Goal: Task Accomplishment & Management: Complete application form

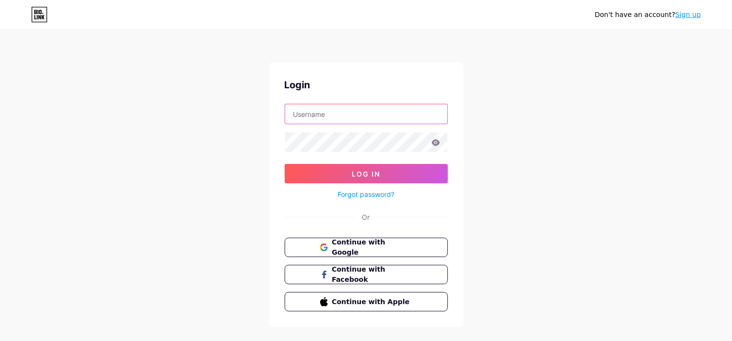
click at [398, 107] on input "text" at bounding box center [366, 113] width 162 height 19
type input "[EMAIL_ADDRESS][DOMAIN_NAME]"
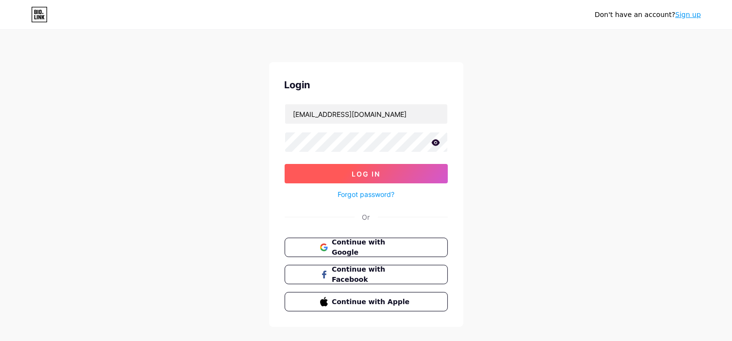
click at [373, 176] on span "Log In" at bounding box center [366, 174] width 29 height 8
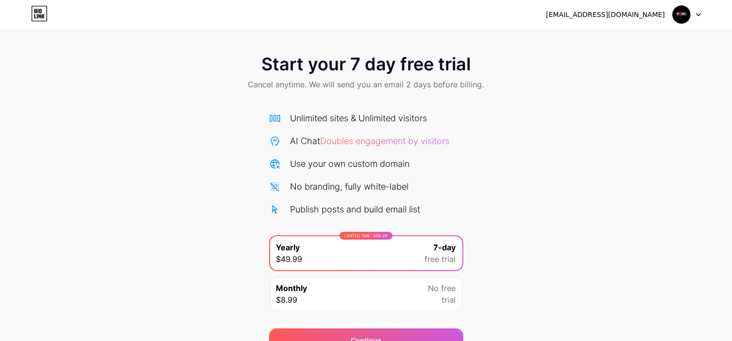
click at [686, 25] on div "[EMAIL_ADDRESS][DOMAIN_NAME] Logout" at bounding box center [366, 14] width 732 height 29
click at [690, 19] on img at bounding box center [681, 14] width 18 height 18
click at [676, 36] on li "Logout" at bounding box center [640, 40] width 120 height 26
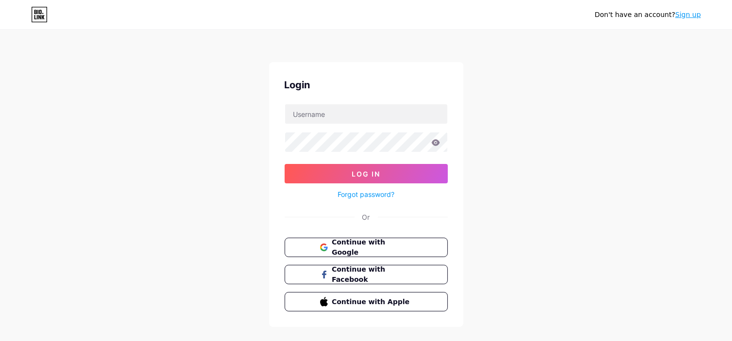
click at [698, 17] on link "Sign up" at bounding box center [688, 15] width 26 height 8
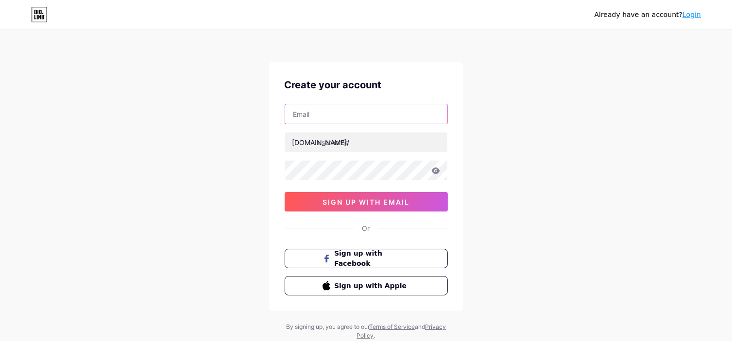
click at [371, 105] on input "text" at bounding box center [366, 113] width 162 height 19
click at [370, 114] on input "[EMAIL_ADDRESS][DOMAIN_NAME]" at bounding box center [366, 113] width 162 height 19
click at [362, 113] on input "[EMAIL_ADDRESS][DOMAIN_NAME]" at bounding box center [366, 113] width 162 height 19
click at [364, 113] on input "[EMAIL_ADDRESS][DOMAIN_NAME]" at bounding box center [366, 113] width 162 height 19
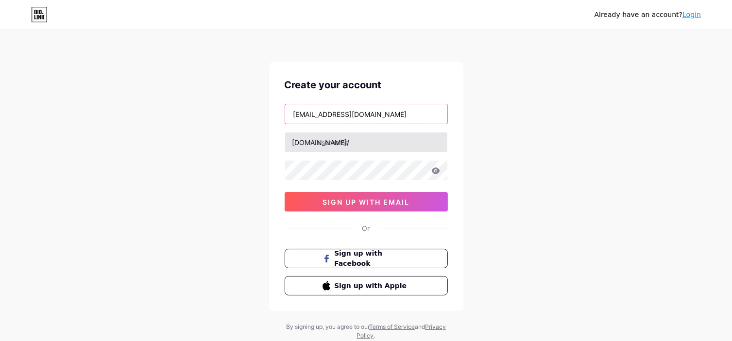
type input "[EMAIL_ADDRESS][DOMAIN_NAME]"
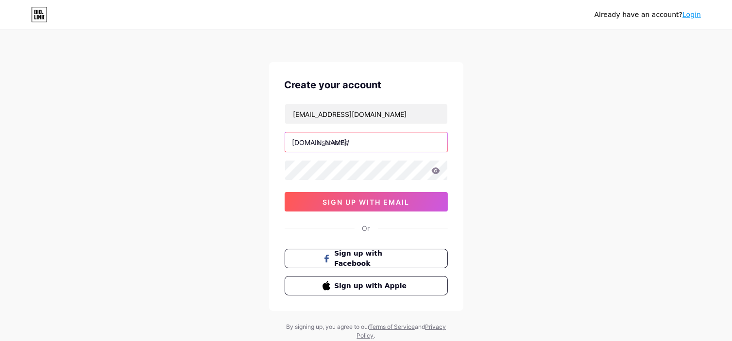
click at [415, 143] on input "text" at bounding box center [366, 142] width 162 height 19
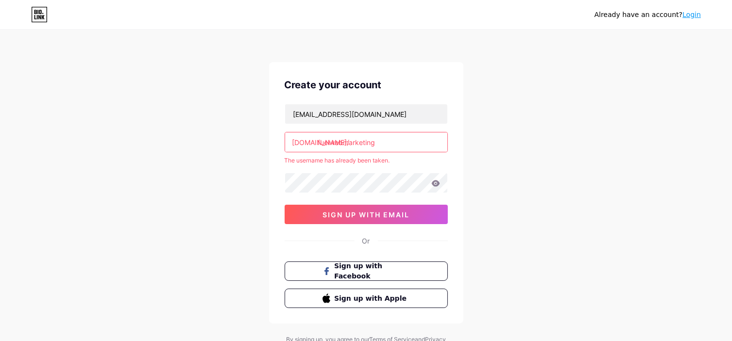
click at [375, 148] on input "fuelwebmarketing" at bounding box center [366, 142] width 162 height 19
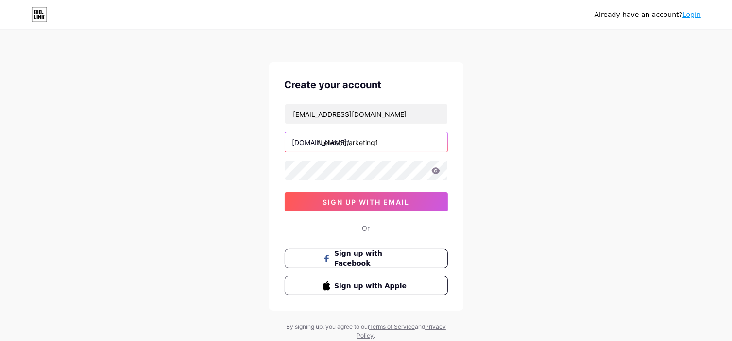
type input "fuelwebmarketing1"
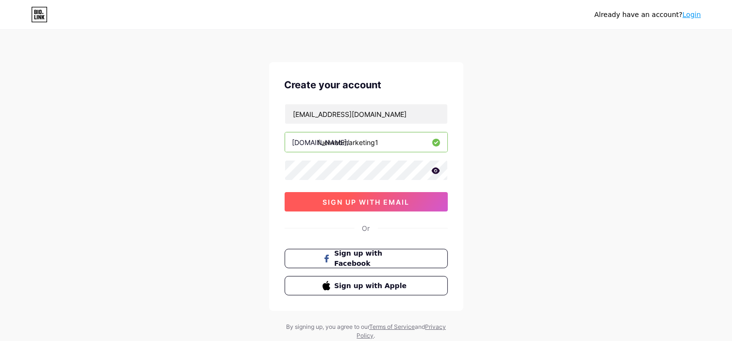
click at [421, 207] on button "sign up with email" at bounding box center [366, 201] width 163 height 19
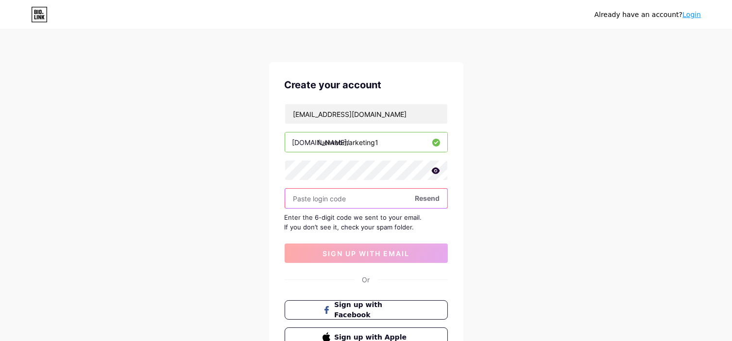
click at [338, 198] on input "text" at bounding box center [366, 198] width 162 height 19
paste input "998263"
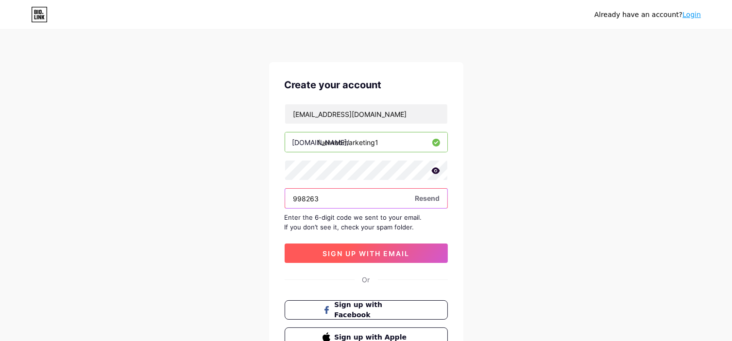
type input "998263"
click at [341, 252] on span "sign up with email" at bounding box center [366, 254] width 87 height 8
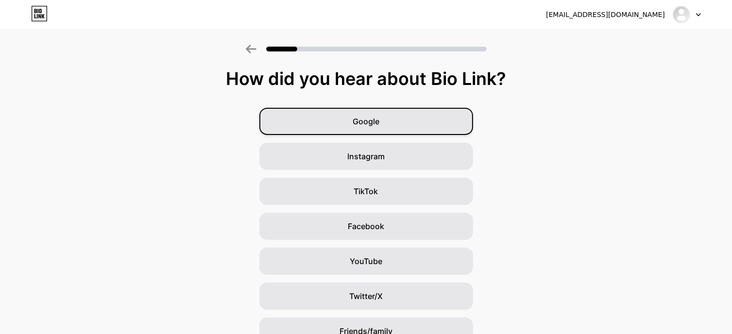
click at [367, 124] on span "Google" at bounding box center [366, 122] width 27 height 12
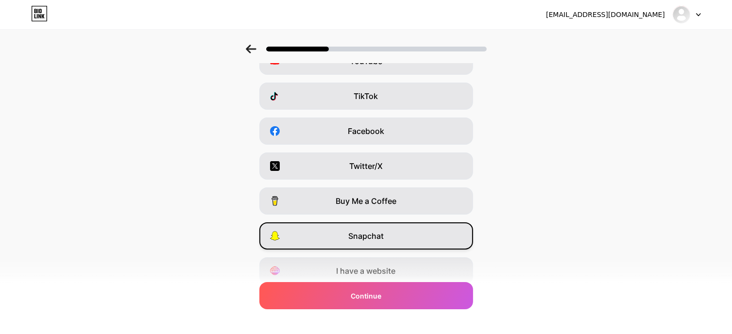
scroll to position [133, 0]
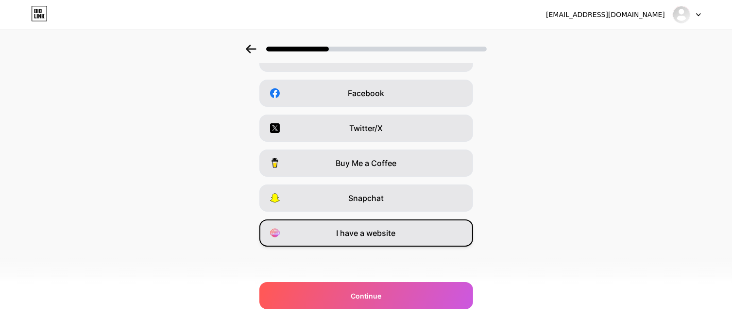
click at [368, 225] on div "I have a website" at bounding box center [366, 233] width 214 height 27
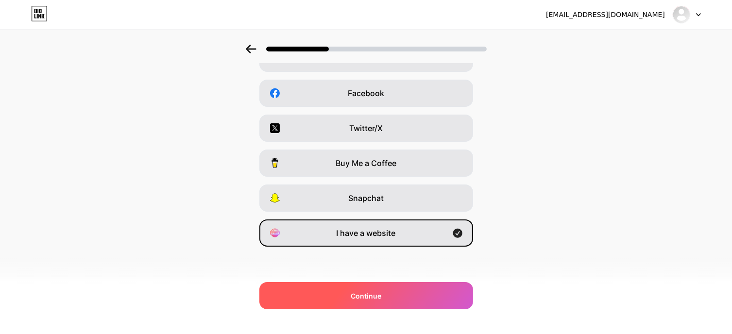
click at [381, 291] on span "Continue" at bounding box center [366, 296] width 31 height 10
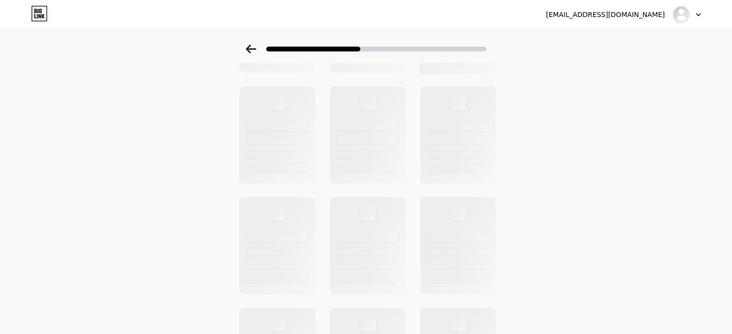
scroll to position [0, 0]
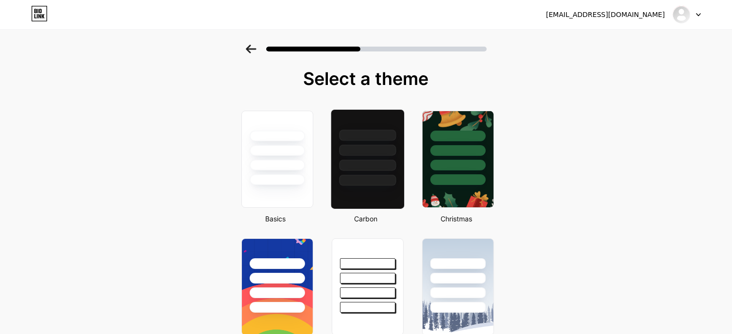
click at [366, 167] on div at bounding box center [367, 165] width 57 height 11
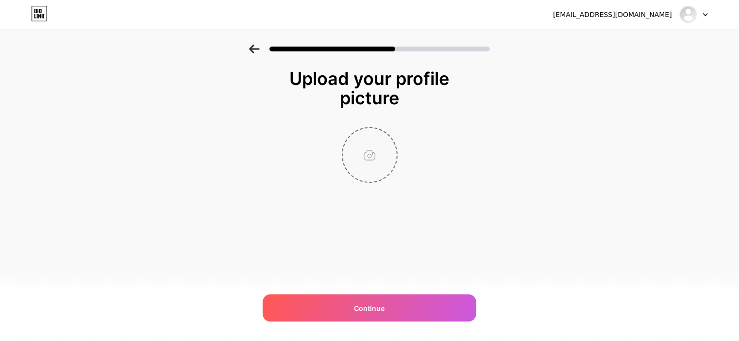
click at [366, 153] on input "file" at bounding box center [370, 155] width 54 height 54
type input "C:\fakepath\fuel-web-logo.jpeg"
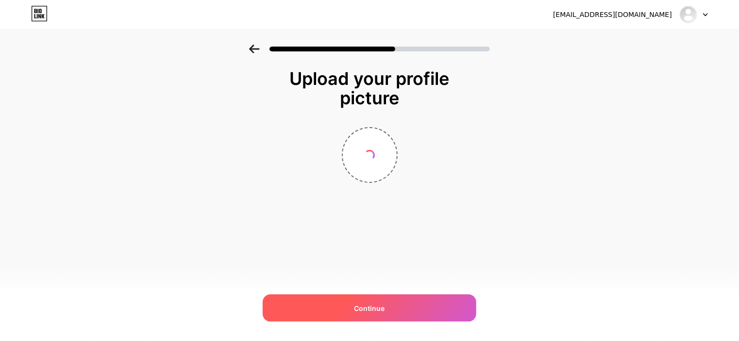
click at [383, 306] on span "Continue" at bounding box center [370, 309] width 31 height 10
click at [359, 300] on div "Continue" at bounding box center [370, 308] width 214 height 27
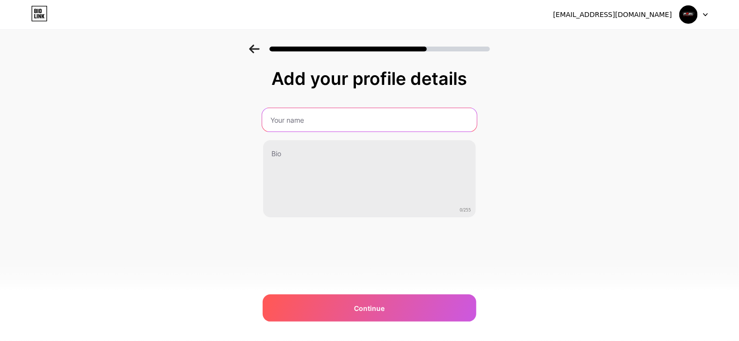
click at [290, 122] on input "text" at bounding box center [369, 119] width 215 height 23
type input "Fuel Web Marketing"
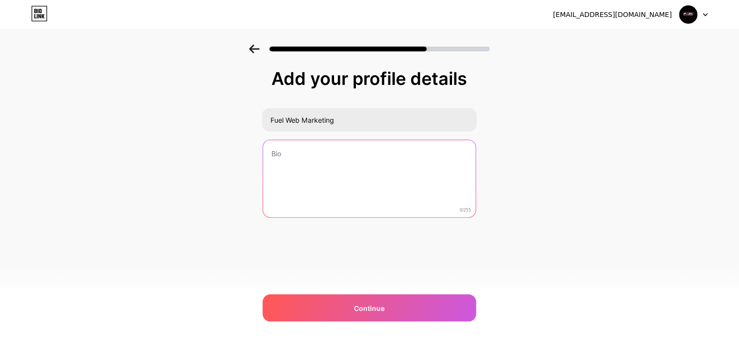
click at [316, 153] on textarea at bounding box center [369, 179] width 213 height 78
paste textarea "Fuel Web Marketing delivers specialized law firm internet marketing services, o…"
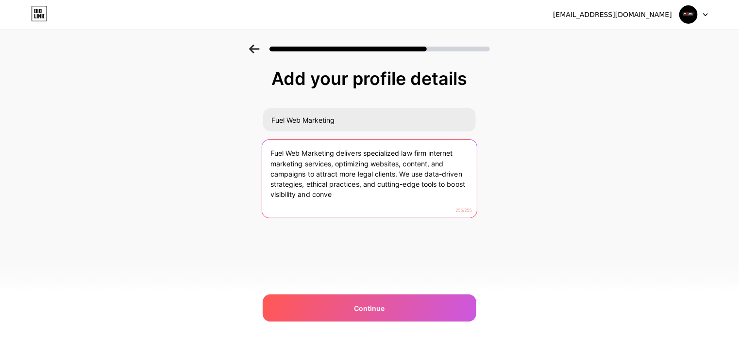
drag, startPoint x: 245, startPoint y: 194, endPoint x: 401, endPoint y: 174, distance: 157.2
click at [401, 174] on textarea "Fuel Web Marketing delivers specialized law firm internet marketing services, o…" at bounding box center [369, 179] width 215 height 79
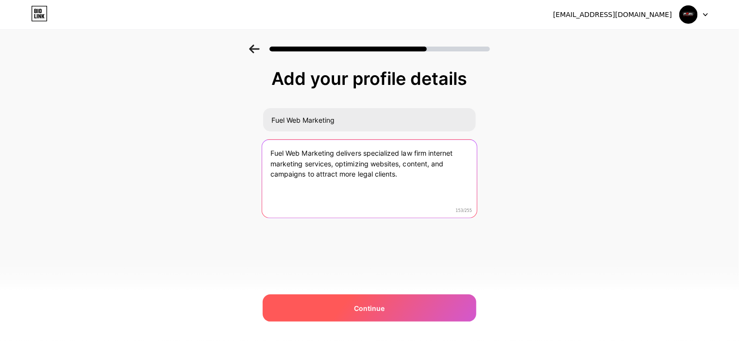
type textarea "Fuel Web Marketing delivers specialized law firm internet marketing services, o…"
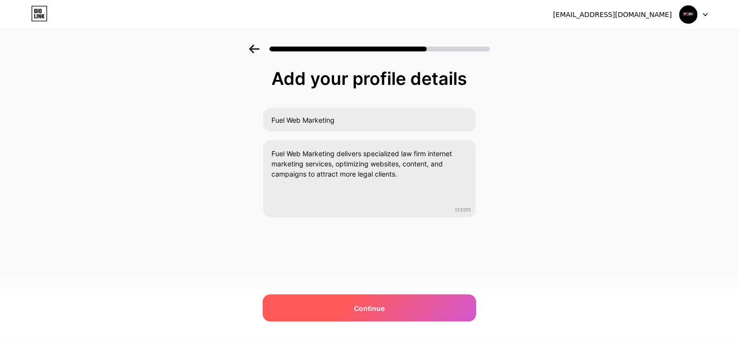
click at [373, 312] on span "Continue" at bounding box center [370, 309] width 31 height 10
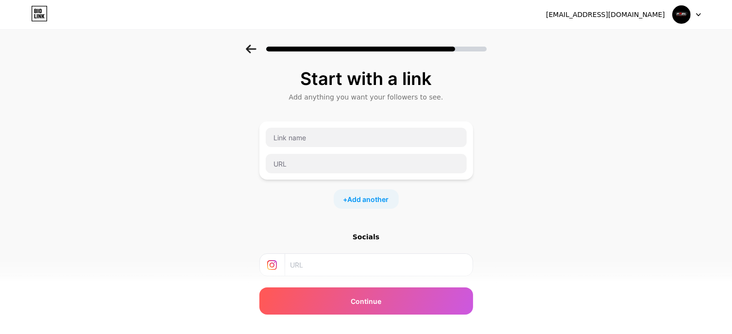
click at [297, 147] on div at bounding box center [366, 150] width 202 height 47
click at [297, 141] on input "text" at bounding box center [366, 137] width 201 height 19
type input "Our Website"
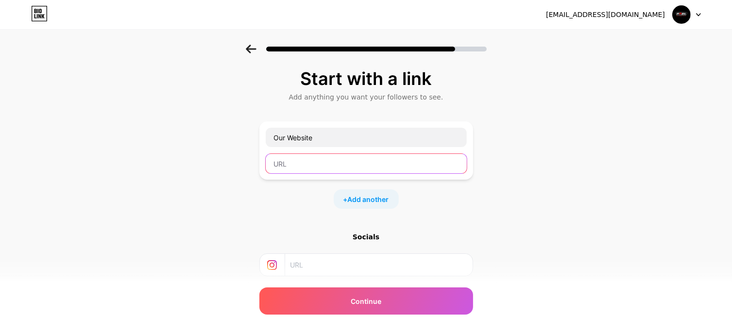
click at [309, 162] on input "text" at bounding box center [366, 163] width 201 height 19
paste input "[URL][DOMAIN_NAME]"
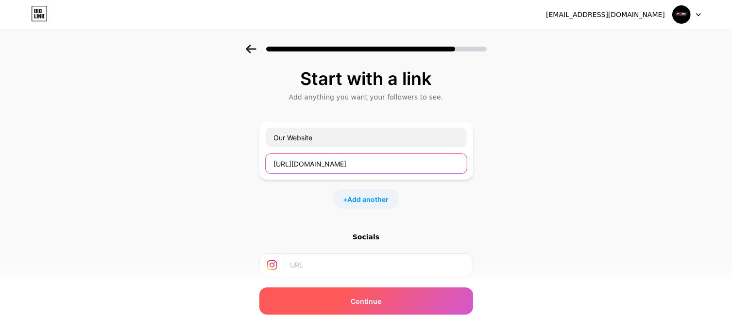
type input "[URL][DOMAIN_NAME]"
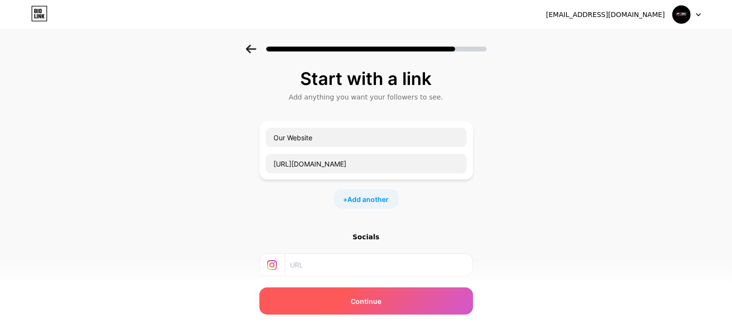
click at [381, 298] on span "Continue" at bounding box center [366, 301] width 31 height 10
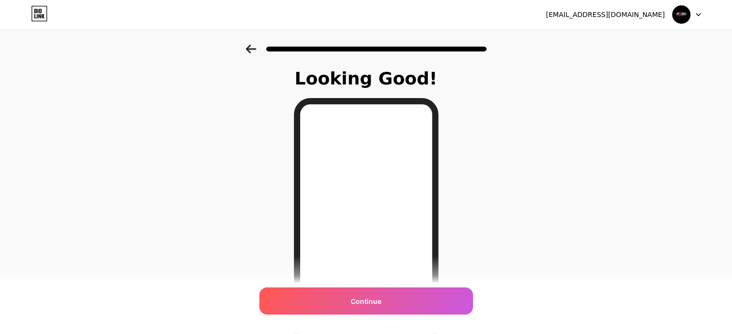
click at [256, 48] on icon at bounding box center [251, 49] width 11 height 9
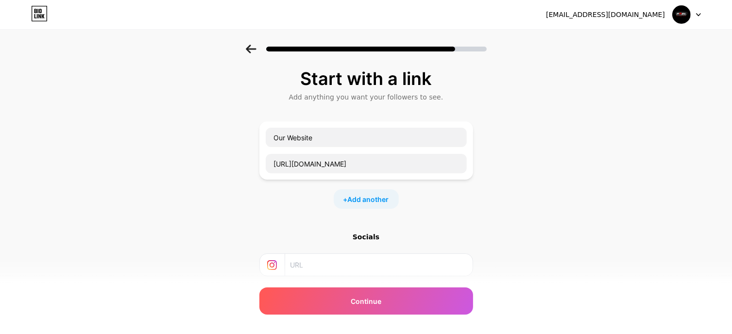
click at [256, 48] on icon at bounding box center [251, 49] width 11 height 9
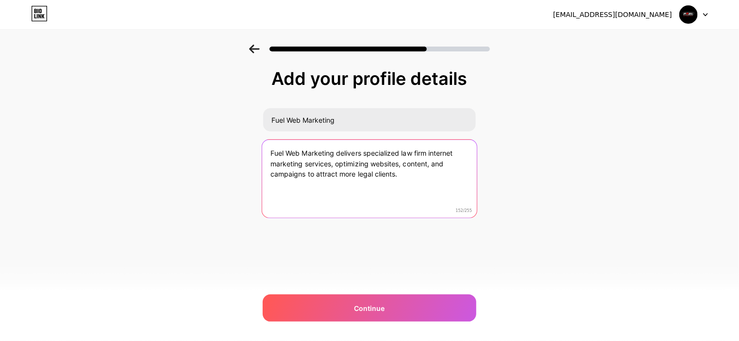
drag, startPoint x: 223, startPoint y: 147, endPoint x: 214, endPoint y: 134, distance: 16.3
click at [214, 134] on div "Add your profile details Fuel Web Marketing Fuel Web Marketing delivers special…" at bounding box center [369, 156] width 739 height 222
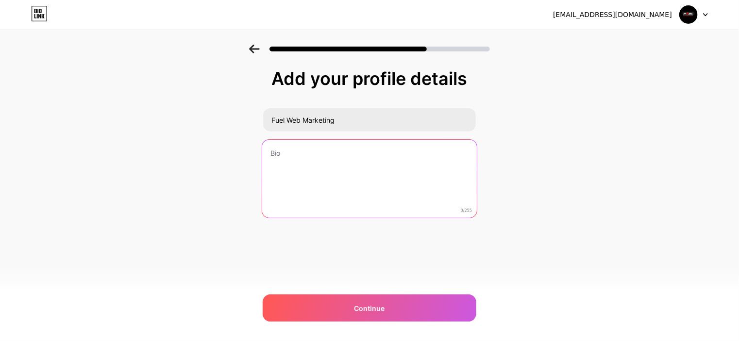
paste textarea "Fuel Web Marketing specializes in law firm internet marketing, offering targete…"
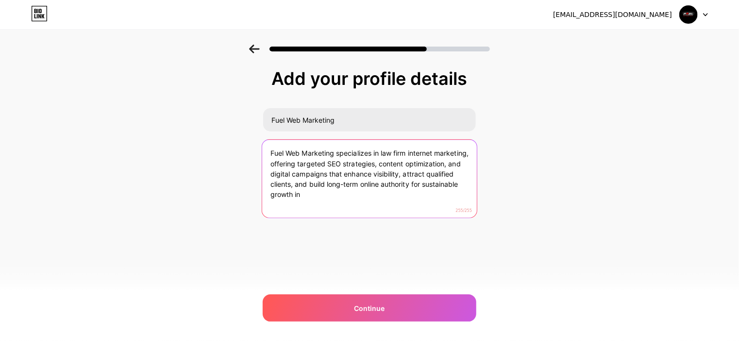
drag, startPoint x: 340, startPoint y: 196, endPoint x: 269, endPoint y: 186, distance: 72.1
click at [269, 186] on textarea "Fuel Web Marketing specializes in law firm internet marketing, offering targete…" at bounding box center [369, 179] width 215 height 79
click at [363, 200] on textarea "Fuel Web Marketing specializes in law firm internet marketing, offering targete…" at bounding box center [369, 179] width 215 height 79
drag, startPoint x: 370, startPoint y: 194, endPoint x: 241, endPoint y: 139, distance: 139.9
click at [241, 139] on div "Add your profile details Fuel Web Marketing Fuel Web Marketing specializes in l…" at bounding box center [369, 156] width 739 height 222
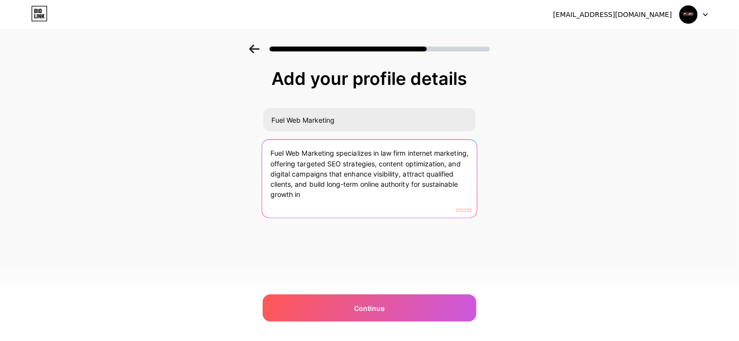
paste textarea "with targeted SEO, content, and campaigns to boost visibility, attract clients,…"
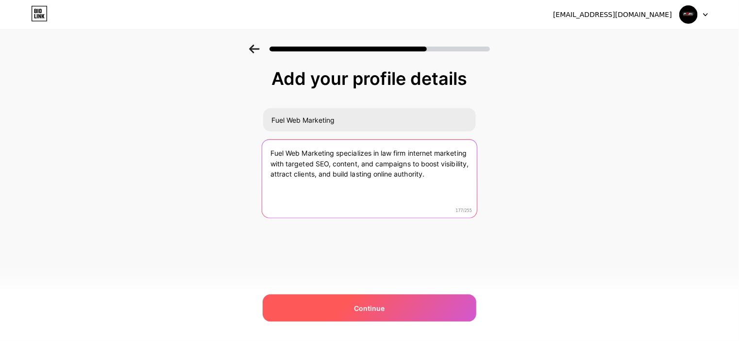
type textarea "Fuel Web Marketing specializes in law firm internet marketing with targeted SEO…"
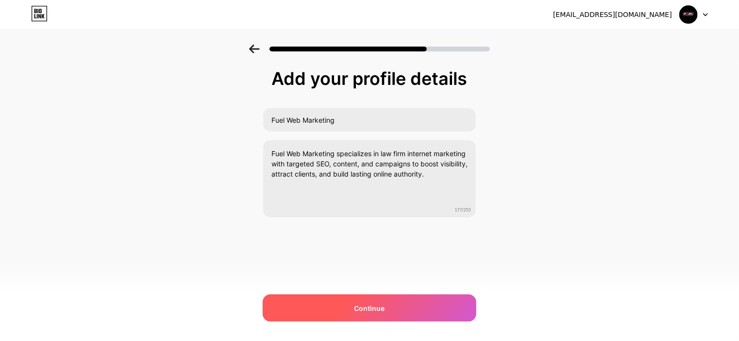
click at [392, 308] on div "Continue" at bounding box center [370, 308] width 214 height 27
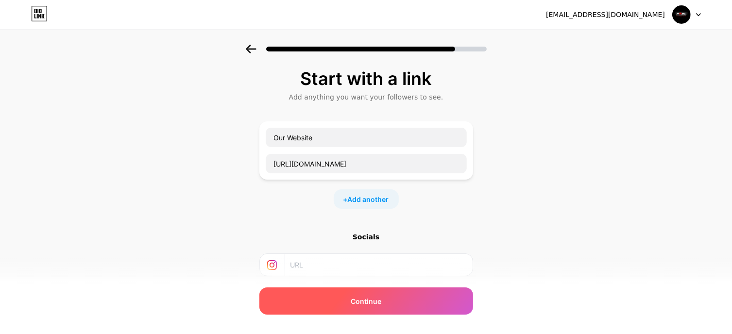
click at [351, 297] on div "Continue" at bounding box center [366, 301] width 214 height 27
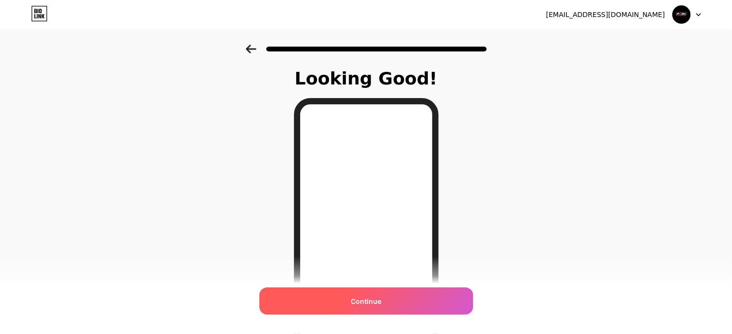
click at [371, 295] on div "Continue" at bounding box center [366, 301] width 214 height 27
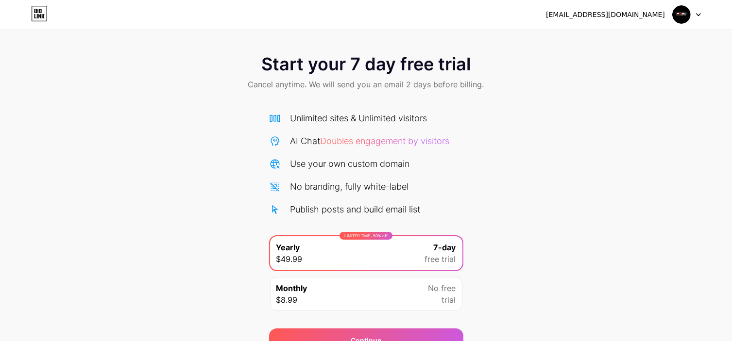
click at [603, 17] on div "[EMAIL_ADDRESS][DOMAIN_NAME]" at bounding box center [605, 15] width 119 height 10
click at [686, 10] on img at bounding box center [681, 14] width 18 height 18
click at [36, 13] on icon at bounding box center [35, 11] width 2 height 4
